Goal: Transaction & Acquisition: Purchase product/service

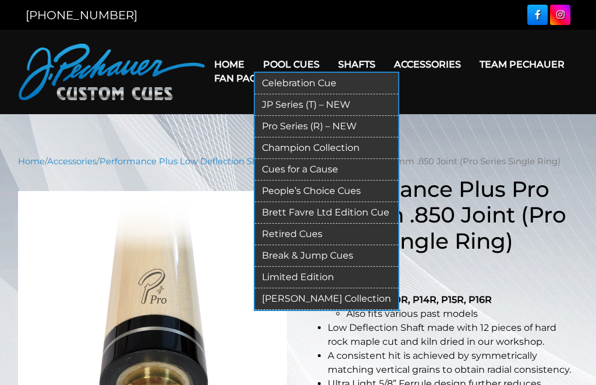
click at [270, 105] on link "JP Series (T) – NEW" at bounding box center [326, 105] width 143 height 22
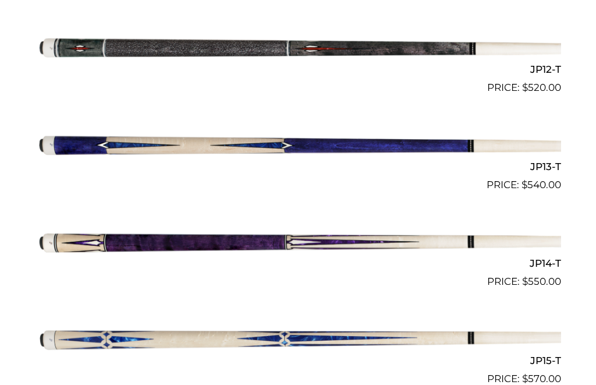
scroll to position [1443, 0]
click at [75, 232] on img at bounding box center [298, 241] width 527 height 87
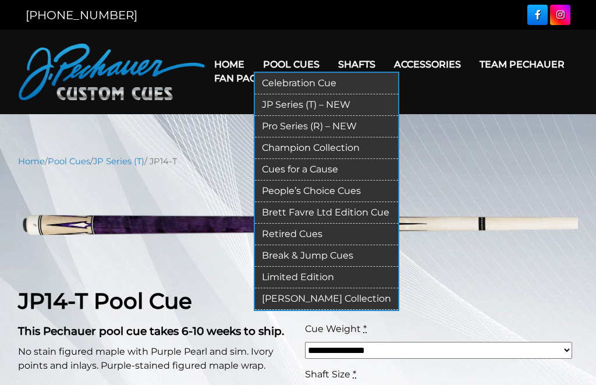
click at [267, 128] on link "Pro Series (R) – NEW" at bounding box center [326, 127] width 143 height 22
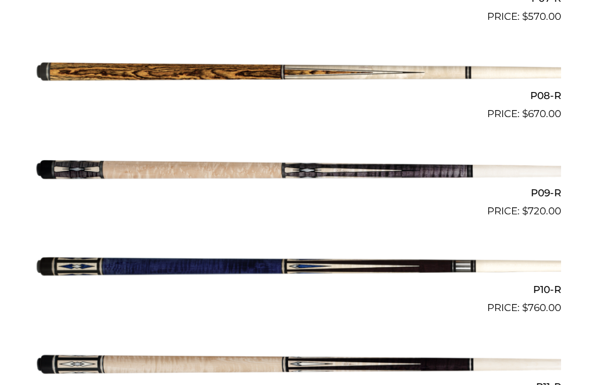
scroll to position [1028, 0]
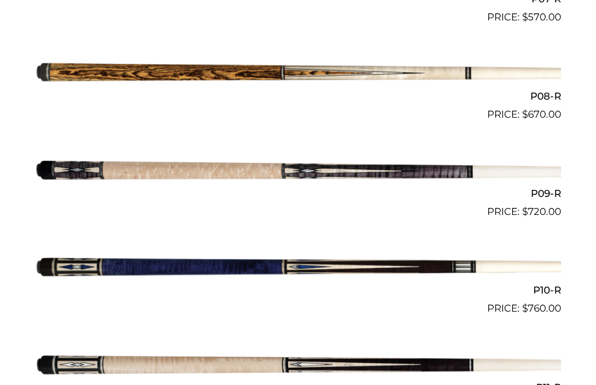
click at [151, 161] on img at bounding box center [298, 170] width 527 height 87
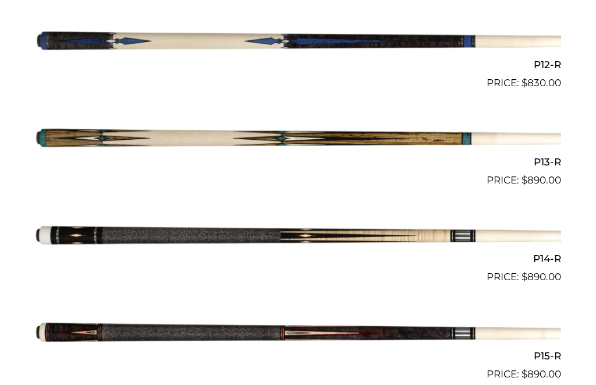
scroll to position [1448, 0]
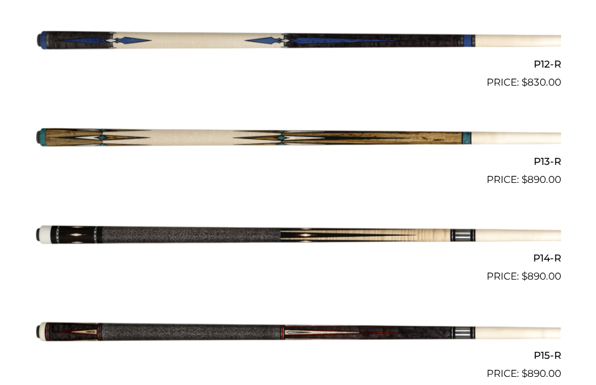
click at [147, 216] on img at bounding box center [298, 236] width 527 height 87
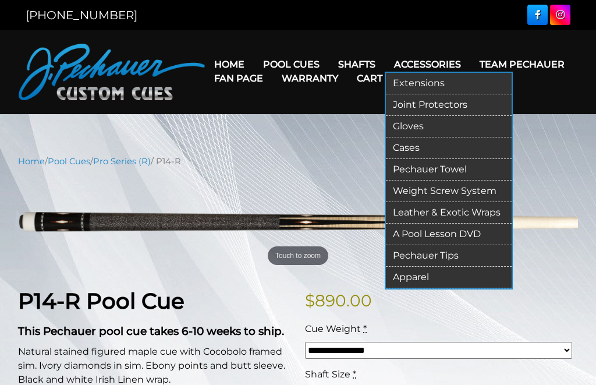
click at [419, 105] on link "Joint Protectors" at bounding box center [449, 105] width 126 height 22
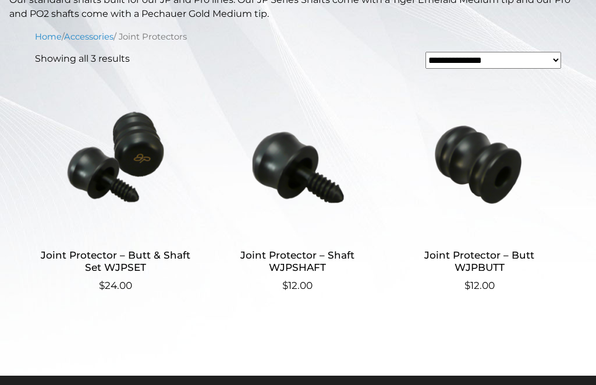
scroll to position [297, 0]
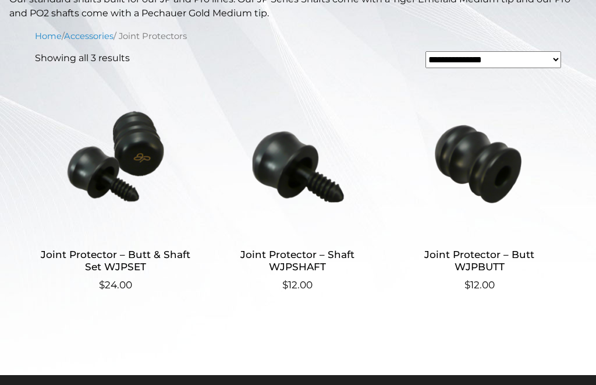
click at [111, 160] on img at bounding box center [116, 155] width 162 height 157
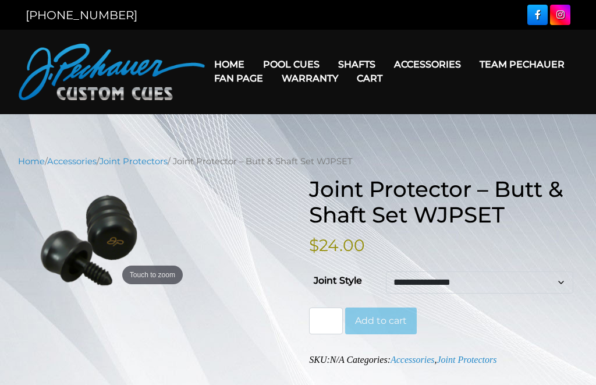
scroll to position [6, 0]
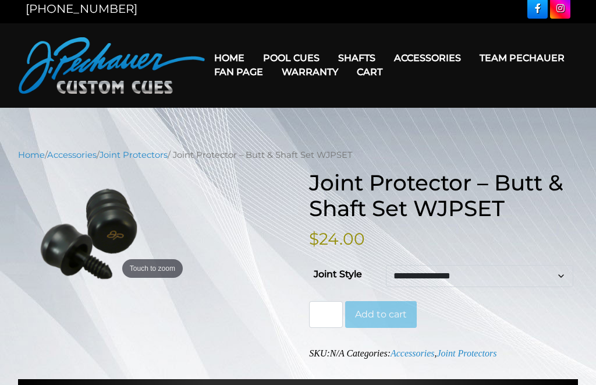
click at [567, 279] on select "**********" at bounding box center [480, 276] width 188 height 22
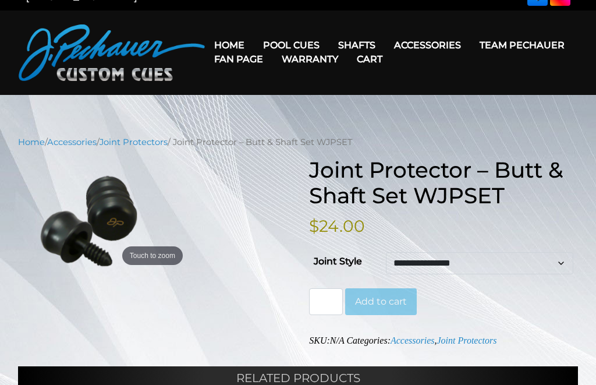
scroll to position [28, 0]
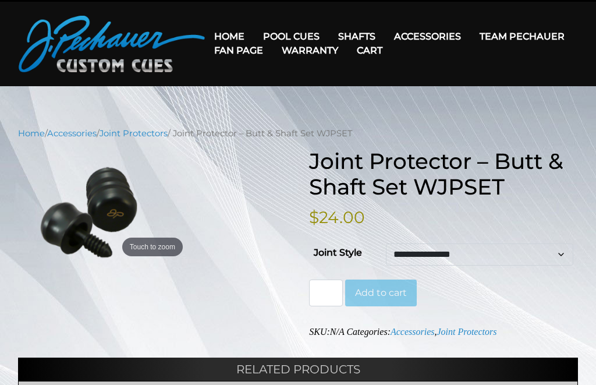
click at [411, 259] on select "**********" at bounding box center [480, 254] width 188 height 22
select select "**********"
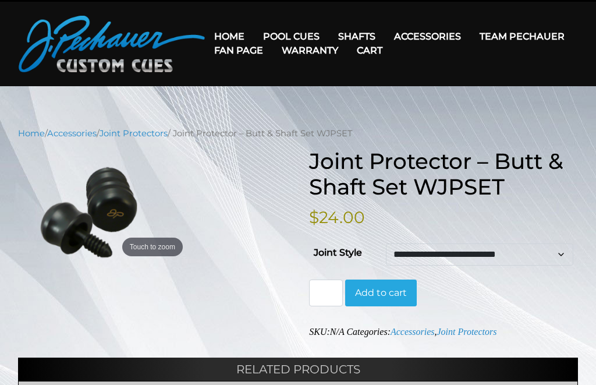
click at [330, 292] on input "*" at bounding box center [326, 293] width 34 height 27
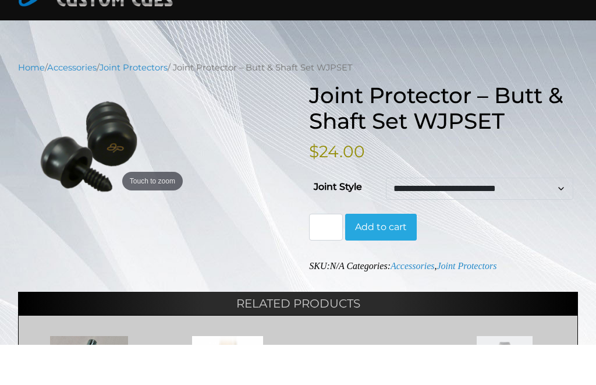
scroll to position [54, 0]
type input "*"
click at [391, 254] on button "Add to cart" at bounding box center [381, 267] width 72 height 27
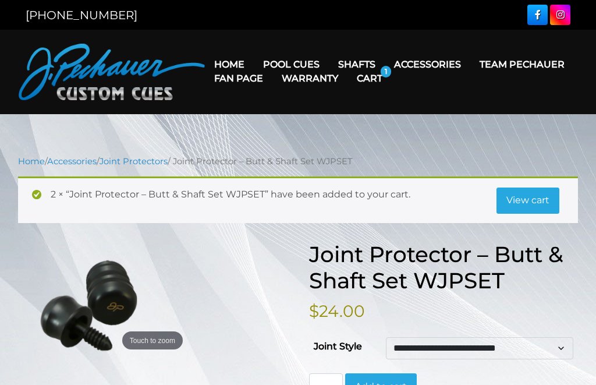
click at [392, 70] on link "Cart" at bounding box center [370, 78] width 44 height 30
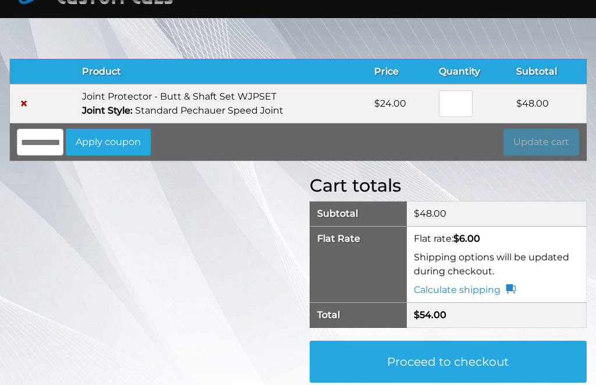
scroll to position [95, 0]
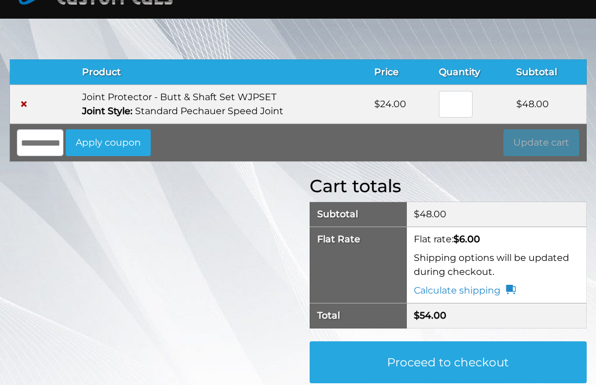
click at [348, 363] on link "Proceed to checkout" at bounding box center [448, 363] width 277 height 42
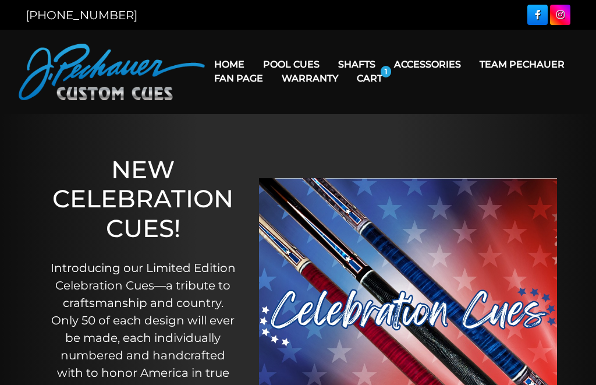
click at [392, 82] on link "Cart" at bounding box center [370, 78] width 44 height 30
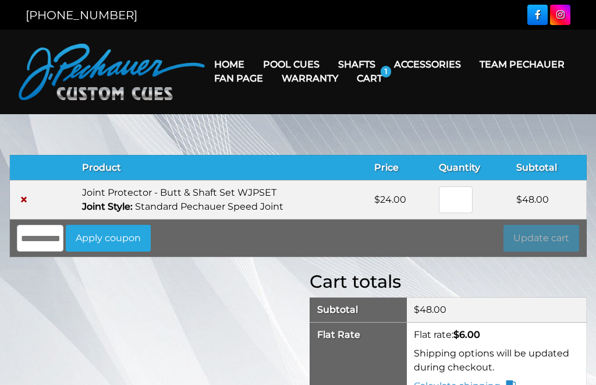
click at [392, 72] on link "Cart" at bounding box center [370, 78] width 44 height 30
click at [24, 199] on link "×" at bounding box center [24, 200] width 14 height 14
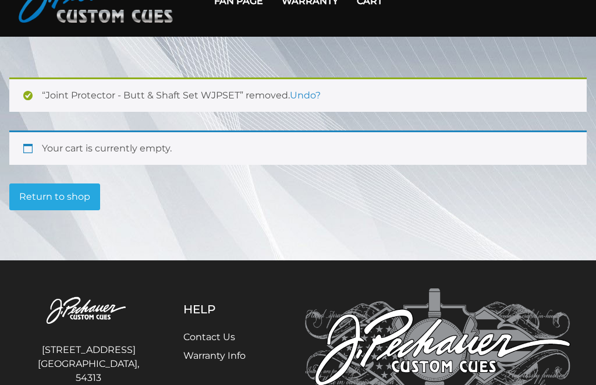
scroll to position [76, 0]
